Goal: Task Accomplishment & Management: Use online tool/utility

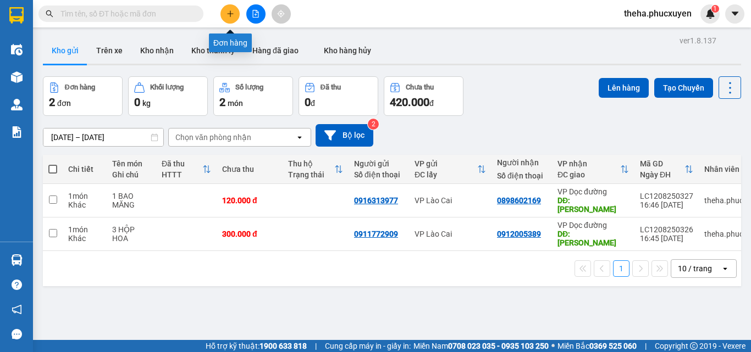
click at [226, 11] on icon "plus" at bounding box center [230, 14] width 8 height 8
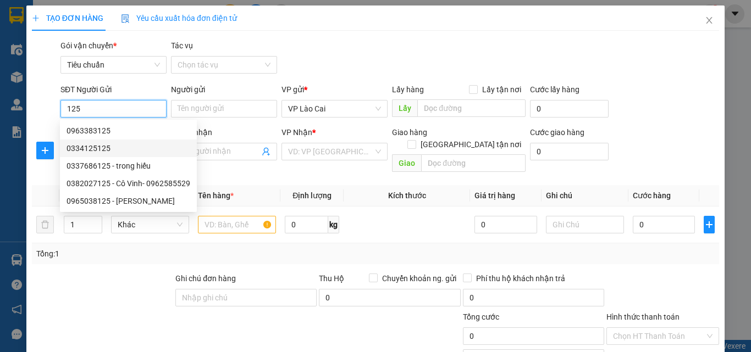
click at [80, 149] on div "0334125125" at bounding box center [129, 148] width 124 height 12
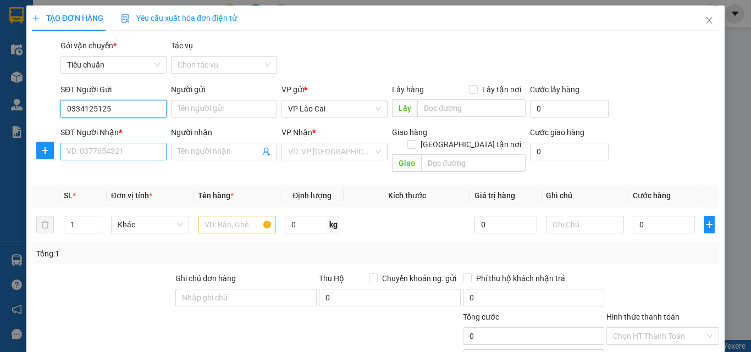
type input "0334125125"
click at [140, 150] on input "SĐT Người Nhận *" at bounding box center [113, 152] width 106 height 18
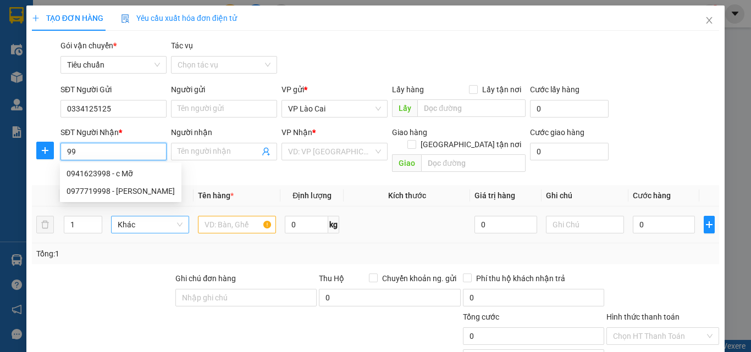
type input "9"
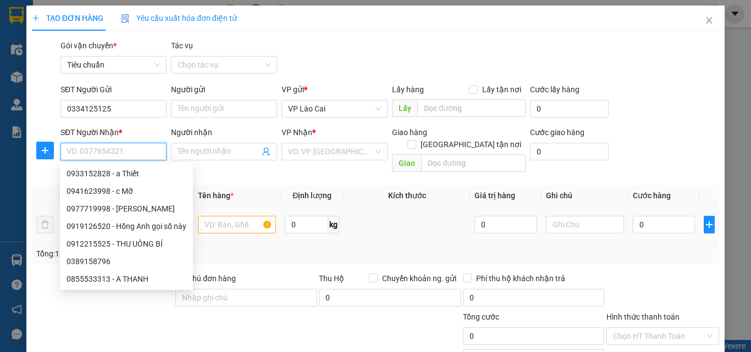
type input "0"
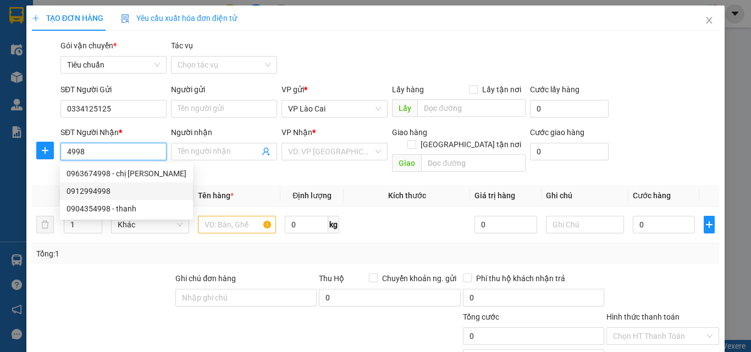
click at [96, 190] on div "0912994998" at bounding box center [127, 191] width 120 height 12
type input "0912994998"
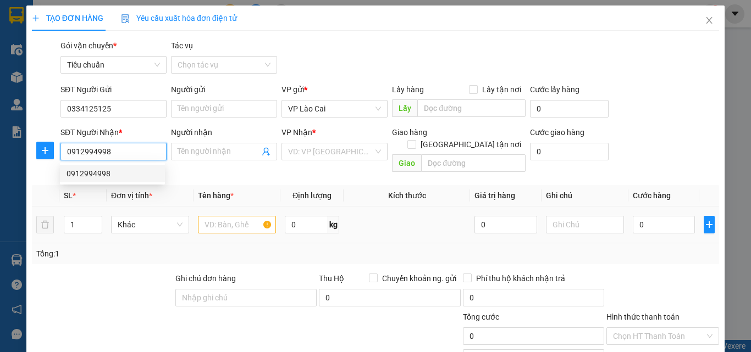
type input "[PERSON_NAME]"
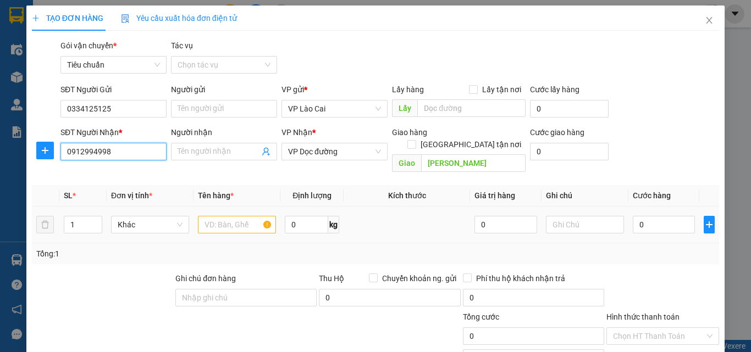
type input "0912994998"
click at [247, 216] on input "text" at bounding box center [237, 225] width 78 height 18
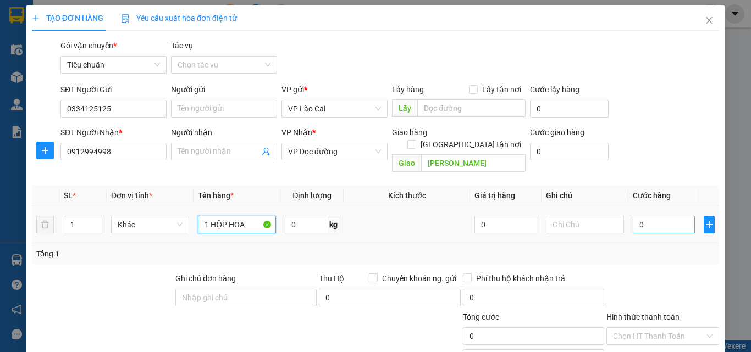
type input "1 HỘP HOA"
click at [645, 216] on input "0" at bounding box center [664, 225] width 62 height 18
type input "1"
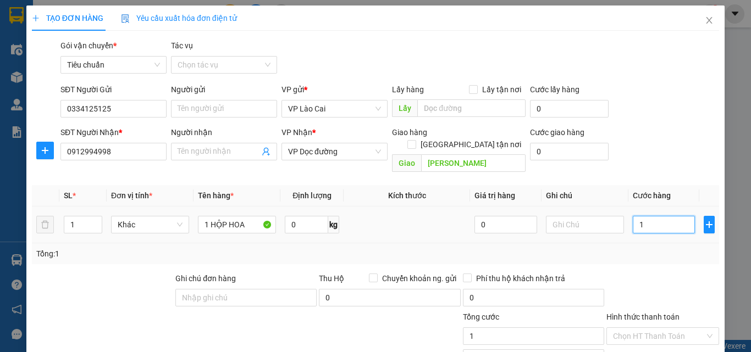
type input "10"
type input "100"
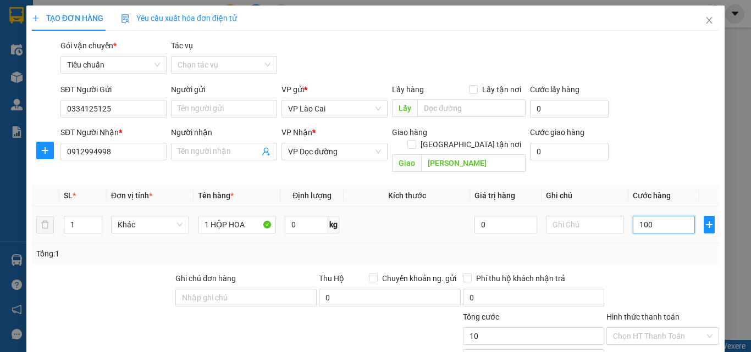
type input "100"
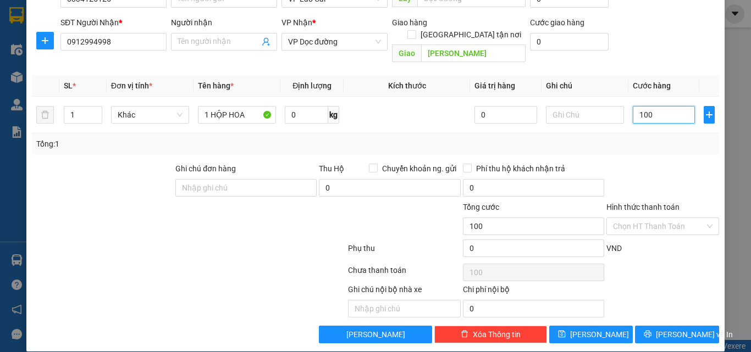
scroll to position [110, 0]
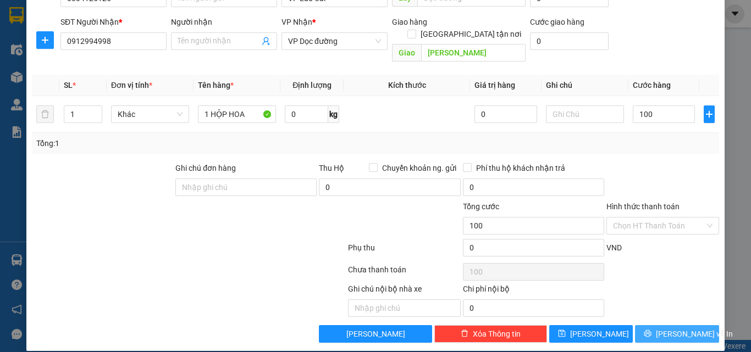
type input "100.000"
click at [637, 325] on button "[PERSON_NAME] và In" at bounding box center [677, 334] width 84 height 18
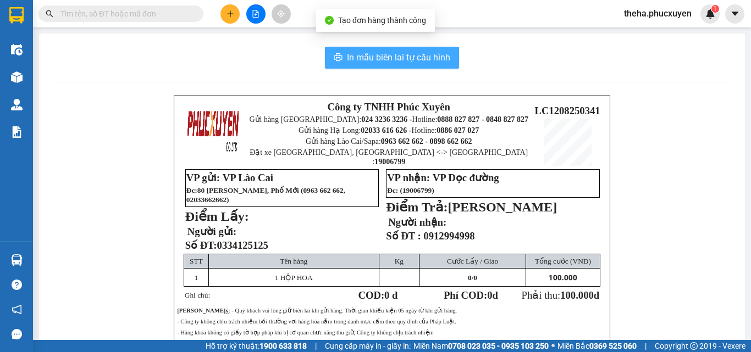
click at [450, 54] on button "In mẫu biên lai tự cấu hình" at bounding box center [392, 58] width 134 height 22
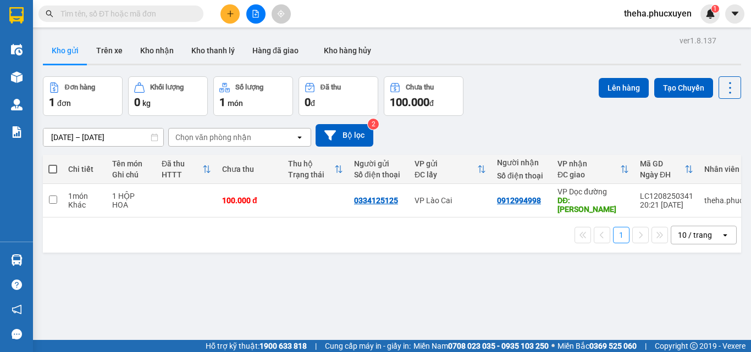
click at [488, 76] on div "ver 1.8.137 Kho gửi Trên xe Kho nhận Kho thanh [PERSON_NAME] đã giao Kho hàng h…" at bounding box center [391, 209] width 707 height 352
click at [235, 15] on button at bounding box center [229, 13] width 19 height 19
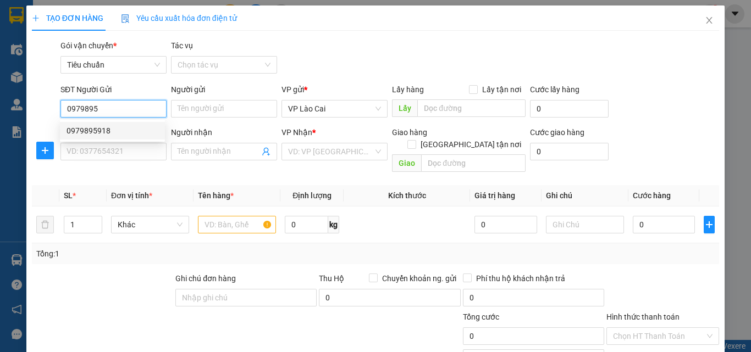
click at [102, 132] on div "0979895918" at bounding box center [113, 131] width 92 height 12
type input "0979895918"
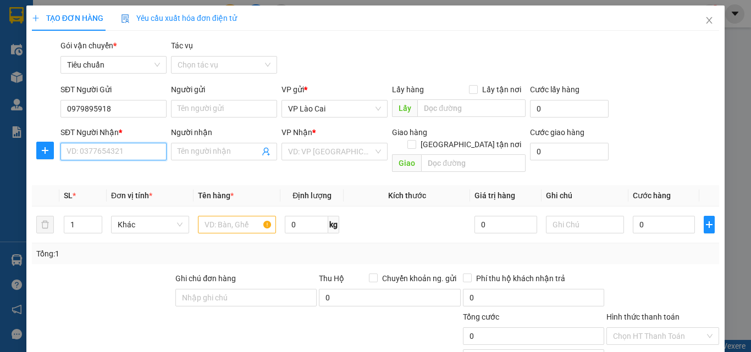
click at [114, 151] on input "SĐT Người Nhận *" at bounding box center [113, 152] width 106 height 18
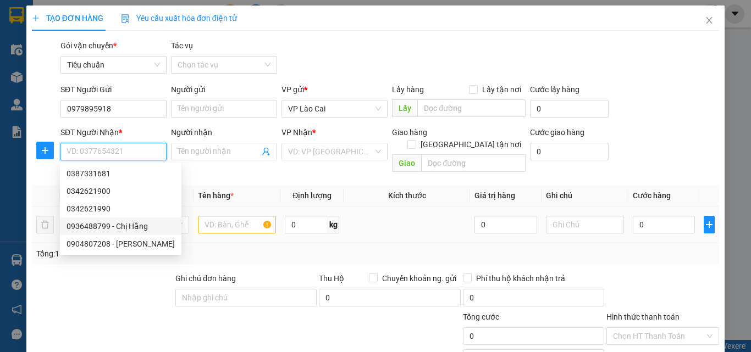
click at [96, 226] on div "0936488799 - Chị Hằng" at bounding box center [121, 226] width 108 height 12
type input "0936488799"
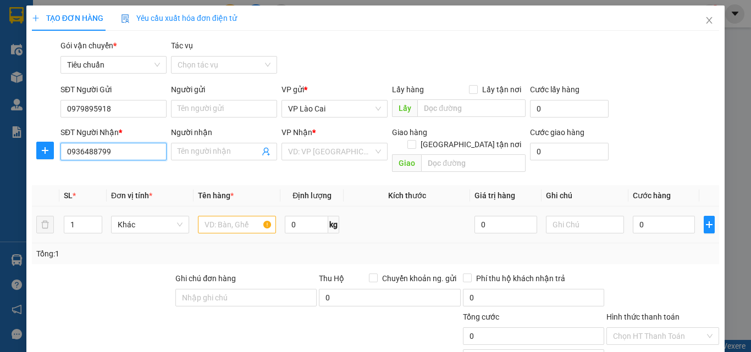
type input "Chị Hằng"
type input "CẨM PHẢ"
click at [244, 216] on input "text" at bounding box center [237, 225] width 78 height 18
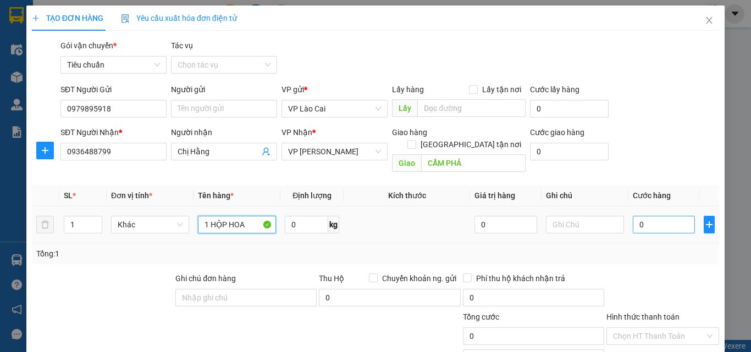
type input "1 HỘP HOA"
click at [661, 216] on input "0" at bounding box center [664, 225] width 62 height 18
type input "1"
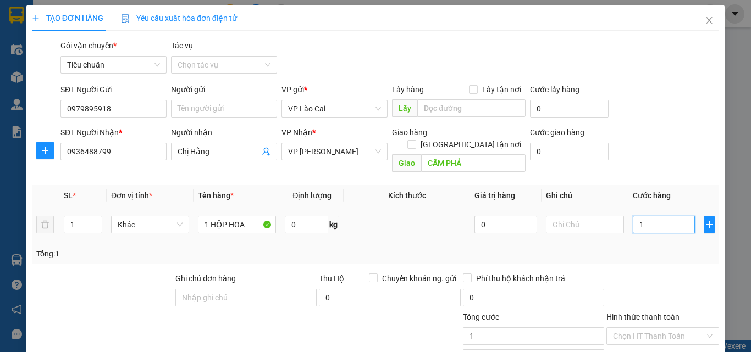
type input "10"
type input "100"
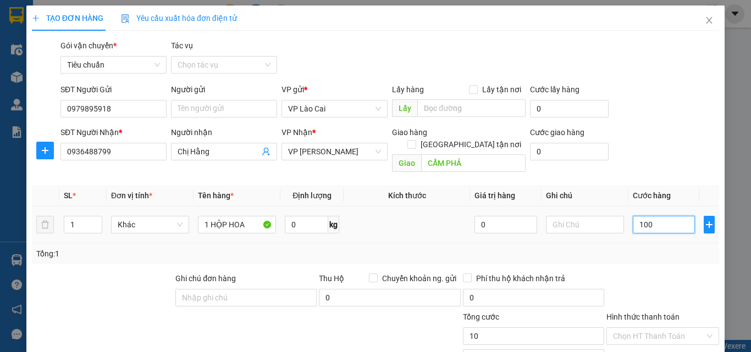
type input "100"
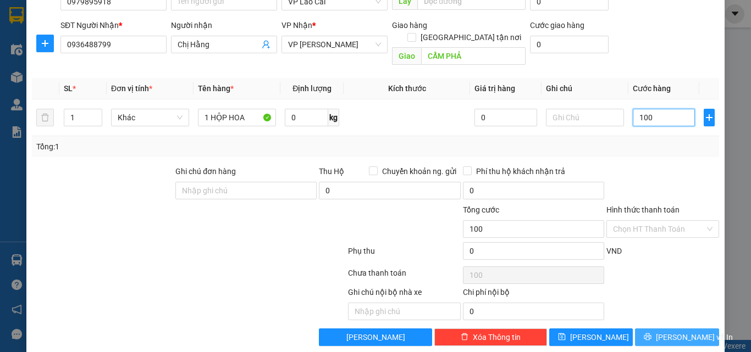
scroll to position [110, 0]
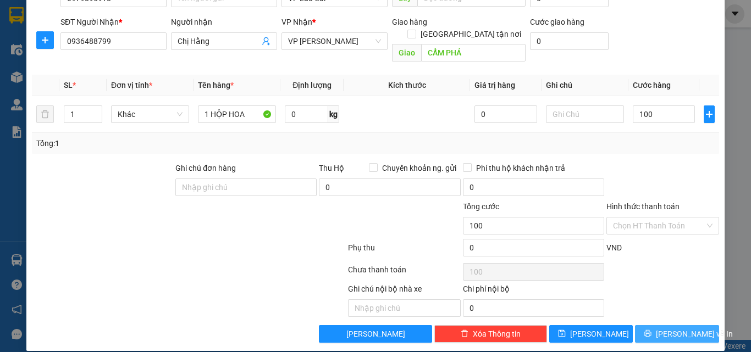
type input "100.000"
click at [635, 325] on button "[PERSON_NAME] và In" at bounding box center [677, 334] width 84 height 18
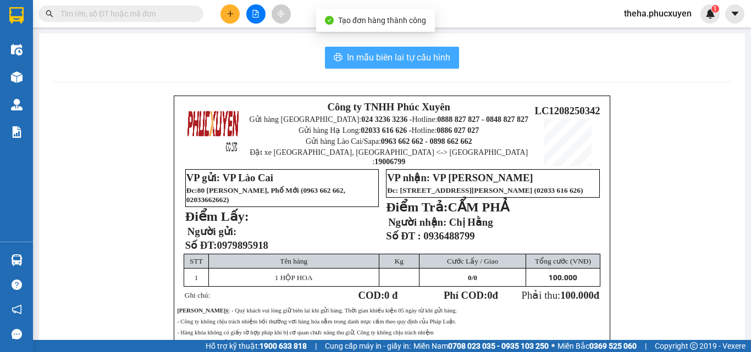
click at [449, 56] on button "In mẫu biên lai tự cấu hình" at bounding box center [392, 58] width 134 height 22
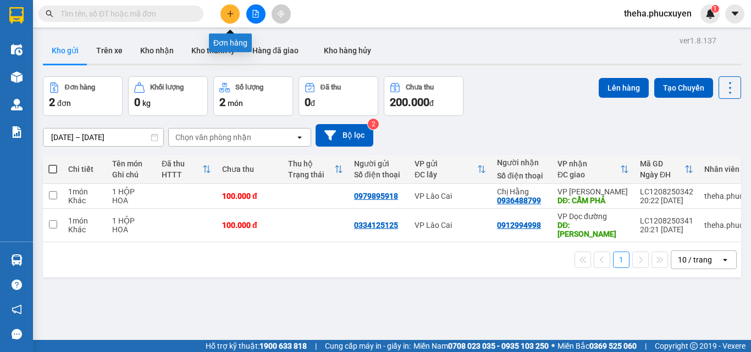
click at [231, 18] on button at bounding box center [229, 13] width 19 height 19
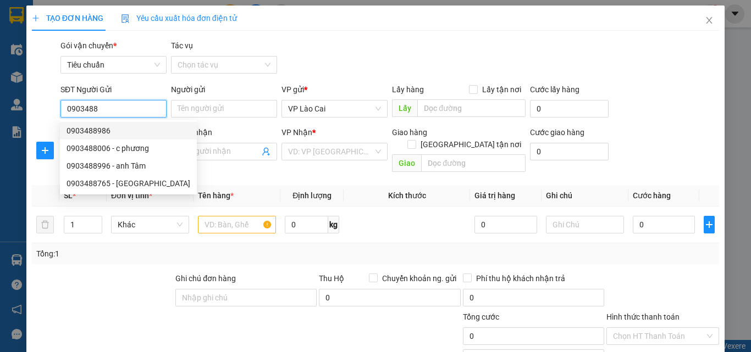
click at [91, 129] on div "0903488986" at bounding box center [129, 131] width 124 height 12
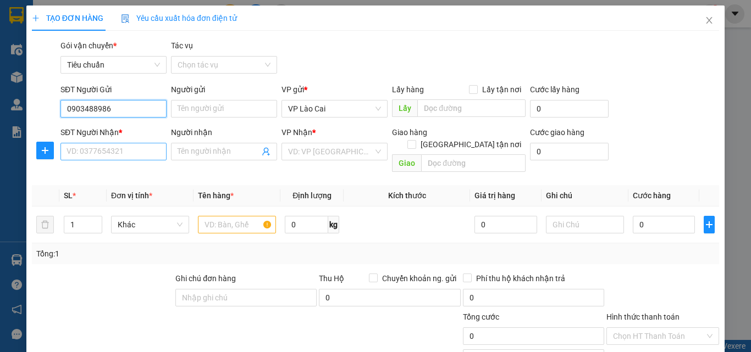
type input "0903488986"
click at [136, 156] on input "SĐT Người Nhận *" at bounding box center [113, 152] width 106 height 18
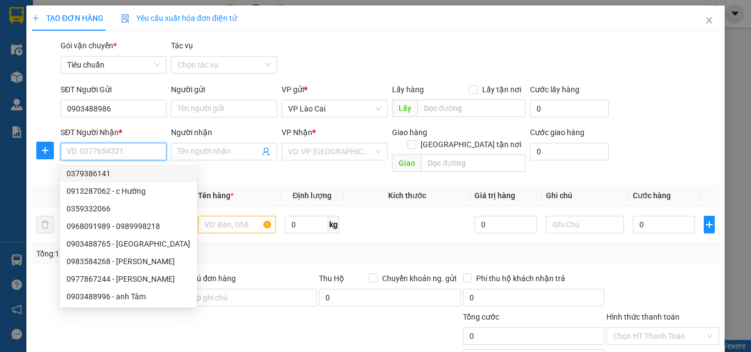
click at [93, 172] on div "0379386141" at bounding box center [129, 174] width 124 height 12
type input "0379386141"
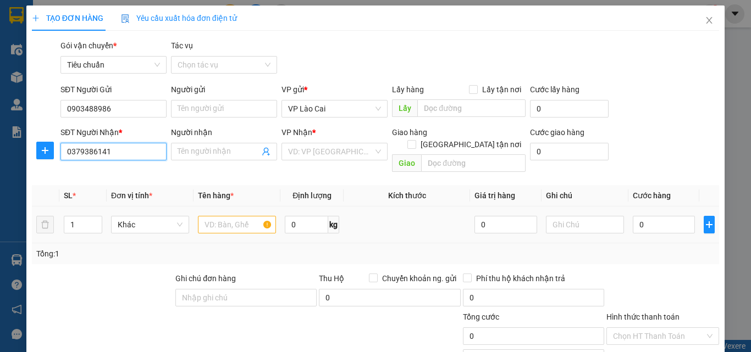
type input "MẠO KHÊ"
click at [235, 216] on input "text" at bounding box center [237, 225] width 78 height 18
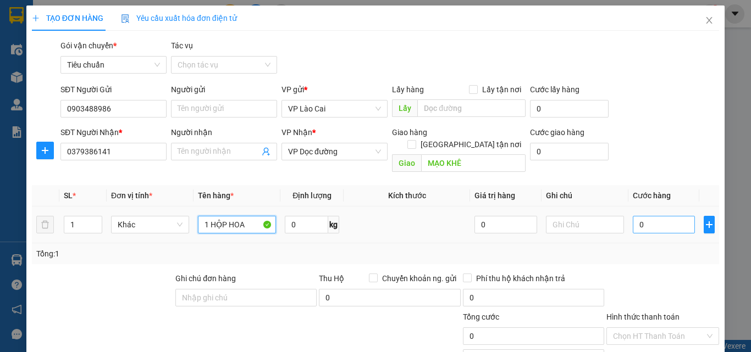
type input "1 HỘP HOA"
click at [652, 216] on input "0" at bounding box center [664, 225] width 62 height 18
type input "8"
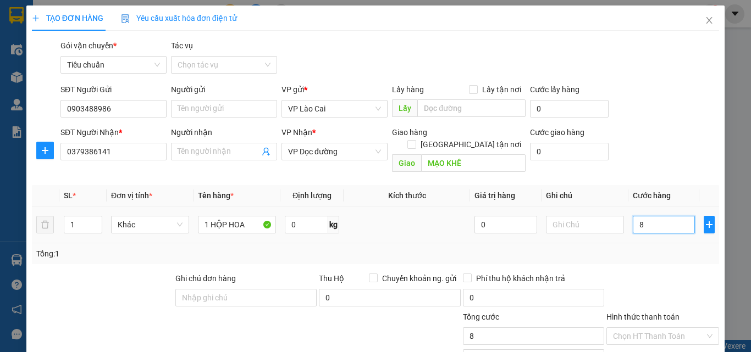
type input "80"
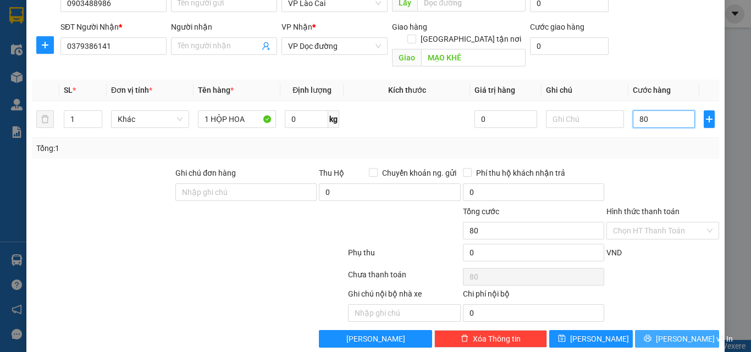
scroll to position [110, 0]
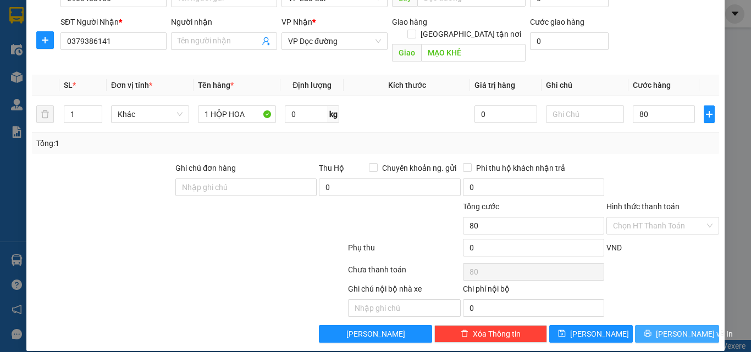
type input "80.000"
click at [641, 325] on button "[PERSON_NAME] và In" at bounding box center [677, 334] width 84 height 18
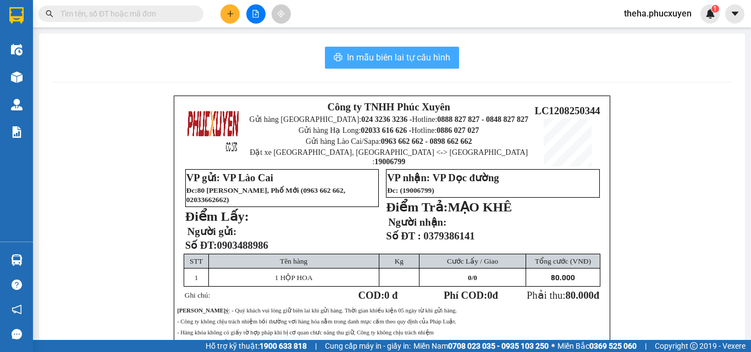
click at [442, 51] on span "In mẫu biên lai tự cấu hình" at bounding box center [398, 58] width 103 height 14
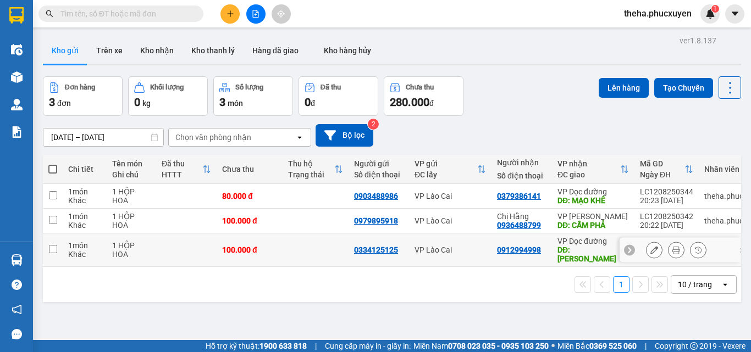
click at [56, 250] on input "checkbox" at bounding box center [53, 249] width 8 height 8
checkbox input "true"
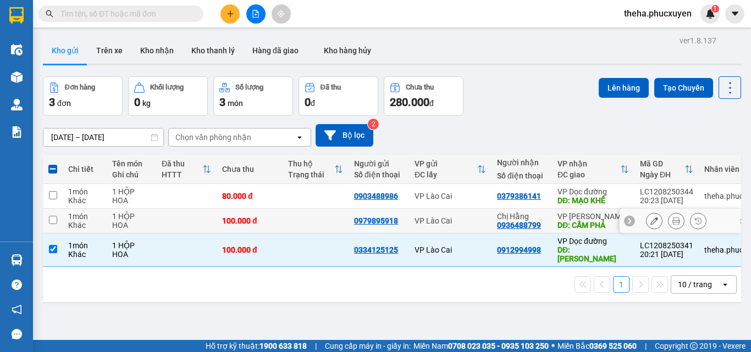
click at [51, 224] on td at bounding box center [53, 221] width 20 height 25
checkbox input "true"
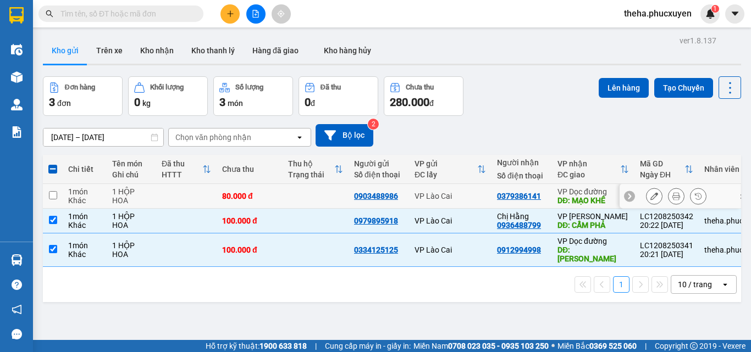
click at [51, 195] on input "checkbox" at bounding box center [53, 195] width 8 height 8
checkbox input "true"
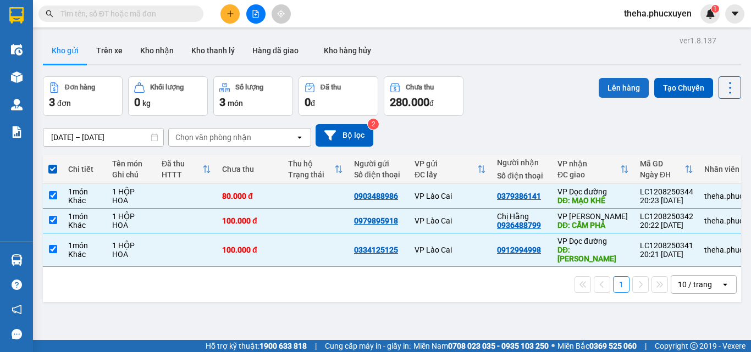
click at [614, 84] on button "Lên hàng" at bounding box center [624, 88] width 50 height 20
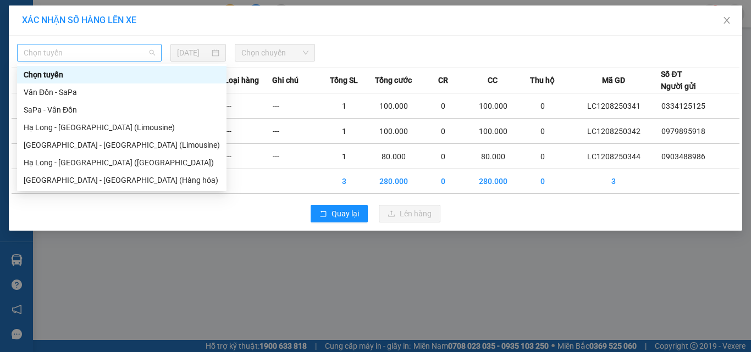
click at [114, 53] on span "Chọn tuyến" at bounding box center [89, 53] width 131 height 16
click at [73, 108] on div "SaPa - Vân Đồn" at bounding box center [122, 110] width 196 height 12
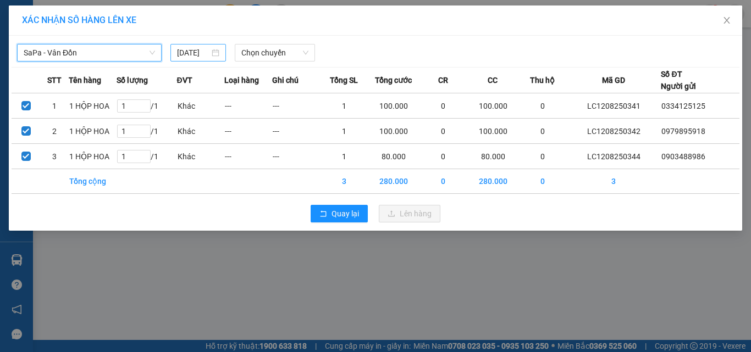
click at [209, 53] on input "[DATE]" at bounding box center [193, 53] width 32 height 12
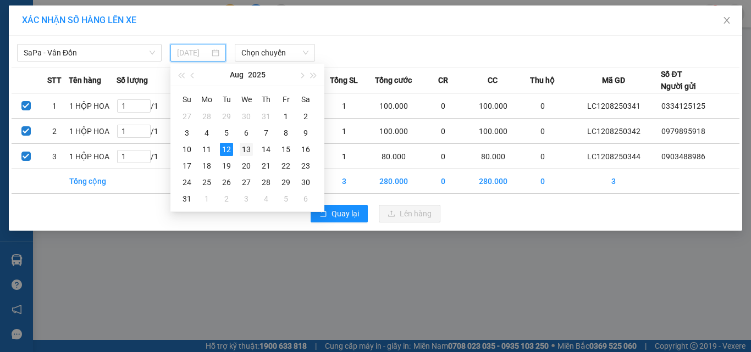
click at [243, 150] on div "13" at bounding box center [246, 149] width 13 height 13
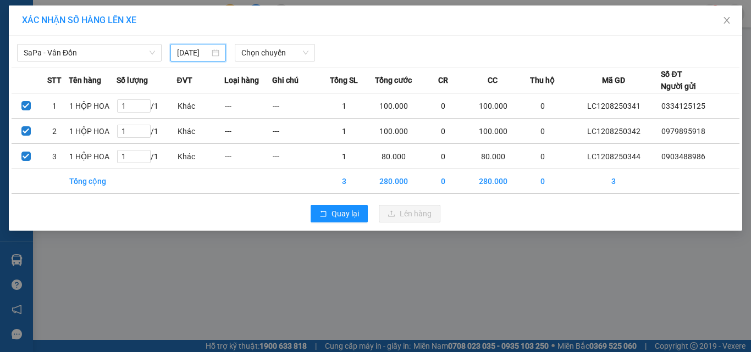
type input "[DATE]"
click at [288, 56] on span "Chọn chuyến" at bounding box center [275, 53] width 68 height 16
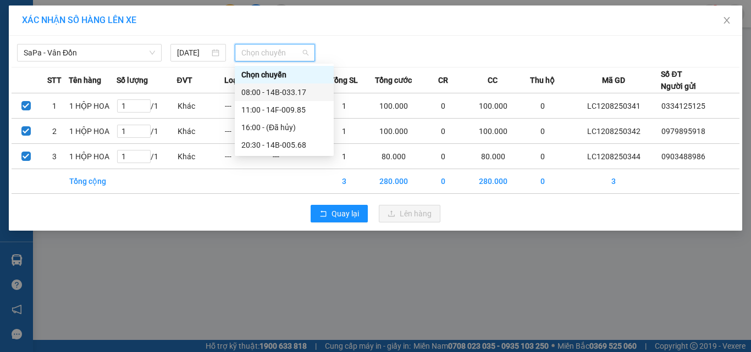
click at [301, 93] on div "08:00 - 14B-033.17" at bounding box center [284, 92] width 86 height 12
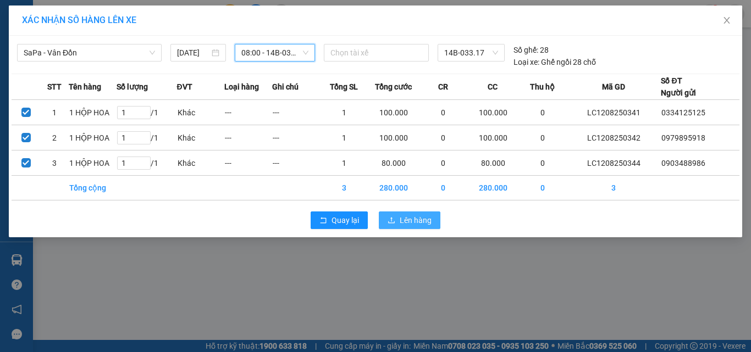
click at [400, 214] on span "Lên hàng" at bounding box center [416, 220] width 32 height 12
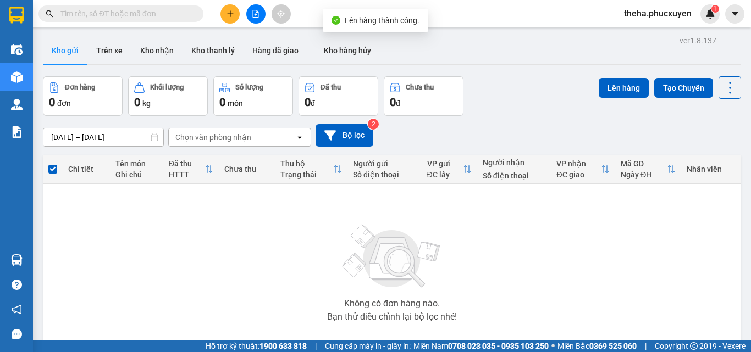
click at [545, 123] on div "[DATE] – [DATE] Press the down arrow key to interact with the calendar and sele…" at bounding box center [392, 135] width 698 height 39
